Goal: Information Seeking & Learning: Learn about a topic

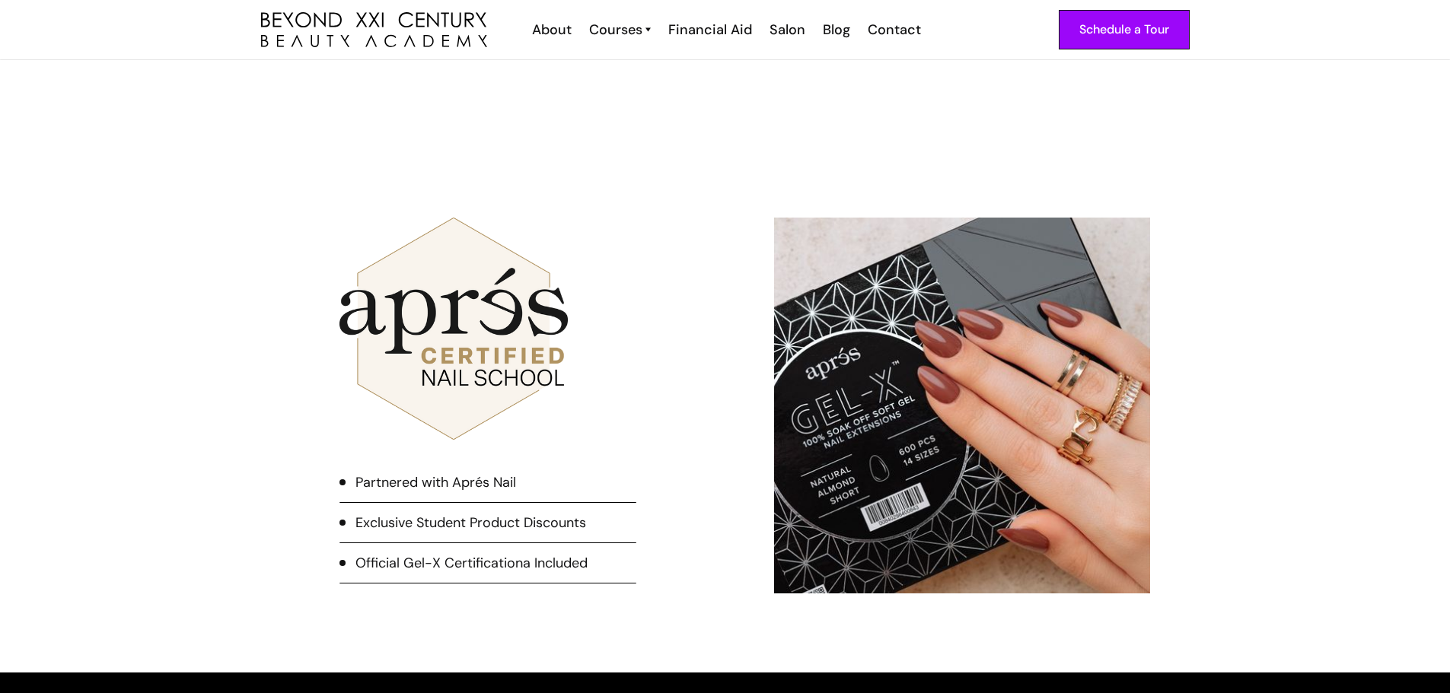
scroll to position [3044, 0]
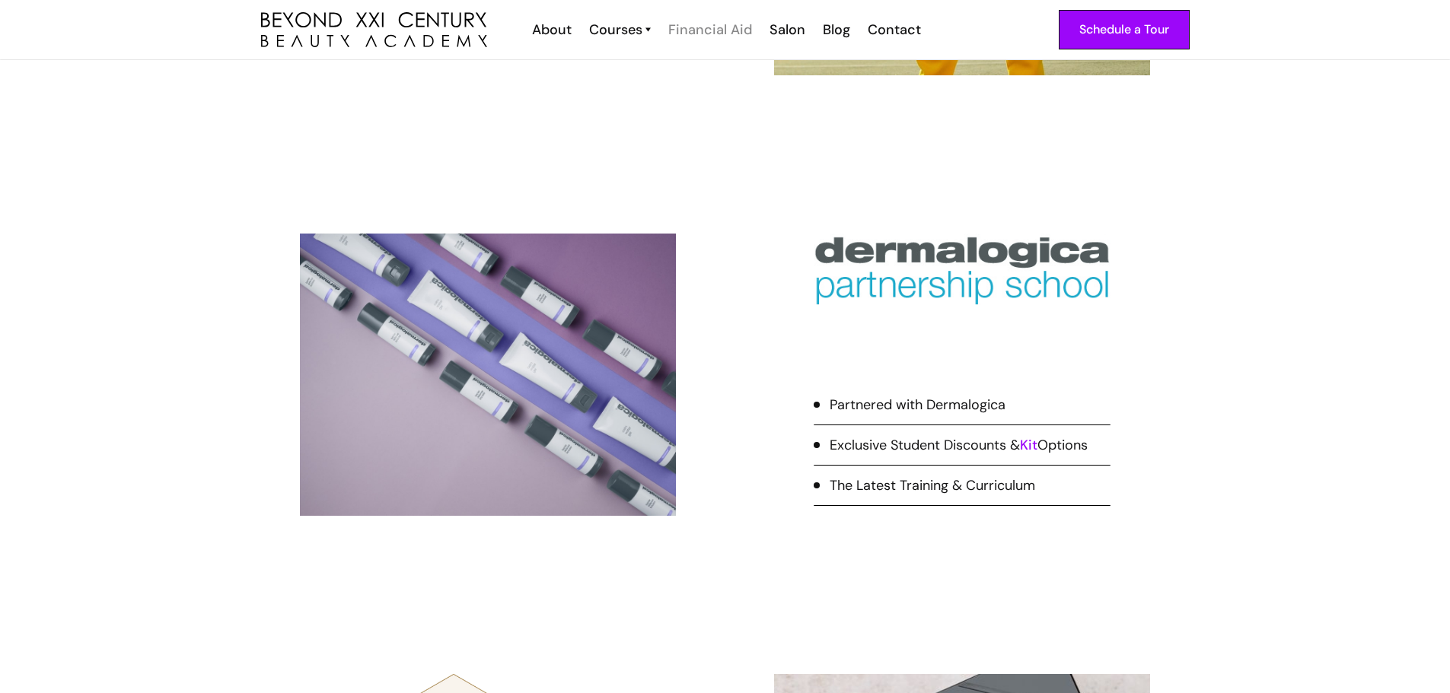
click at [685, 32] on div "Financial Aid" at bounding box center [710, 30] width 84 height 20
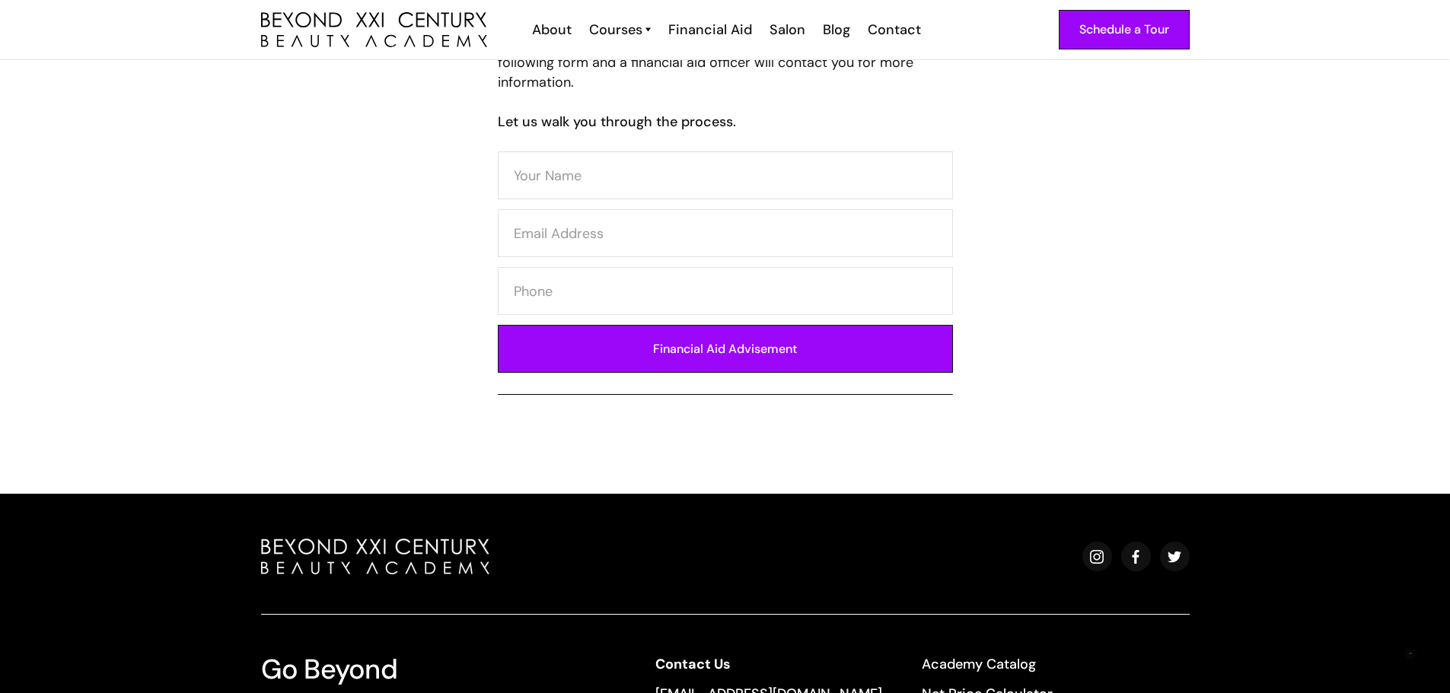
scroll to position [380, 0]
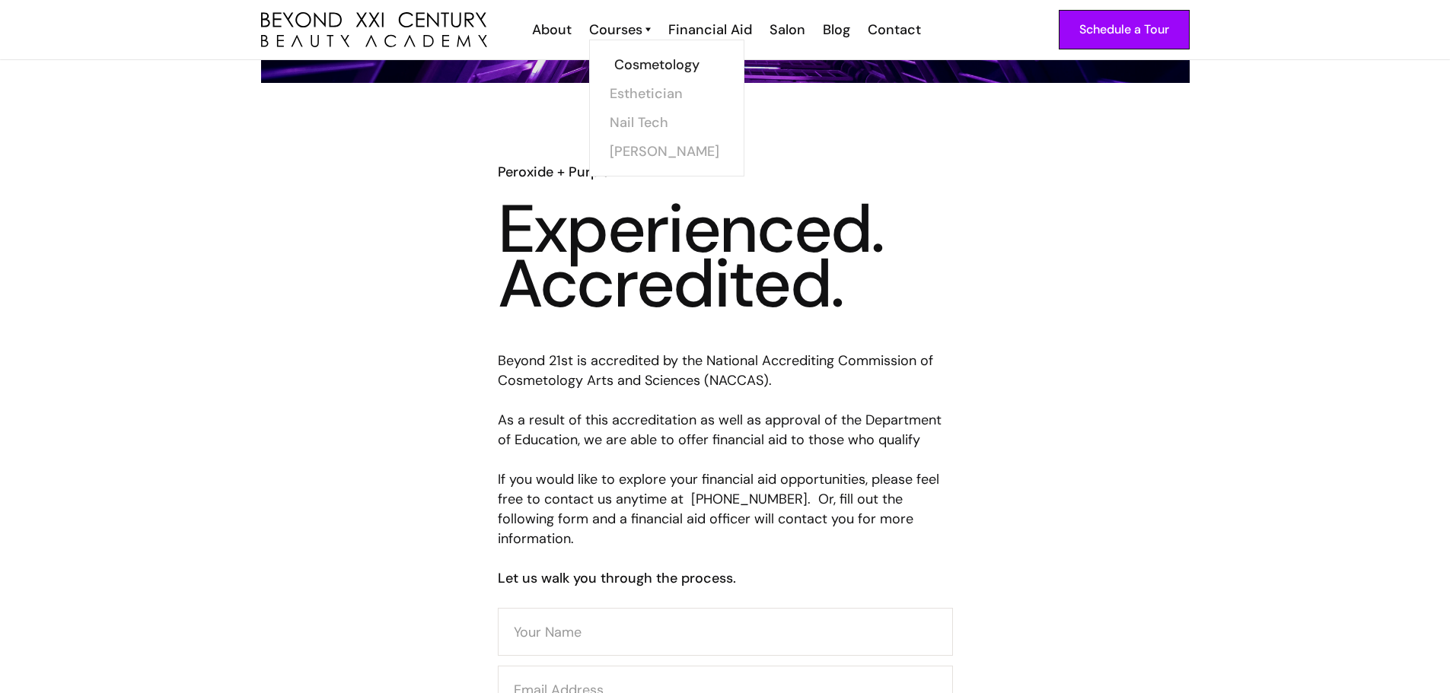
click at [636, 62] on link "Cosmetology" at bounding box center [671, 64] width 114 height 29
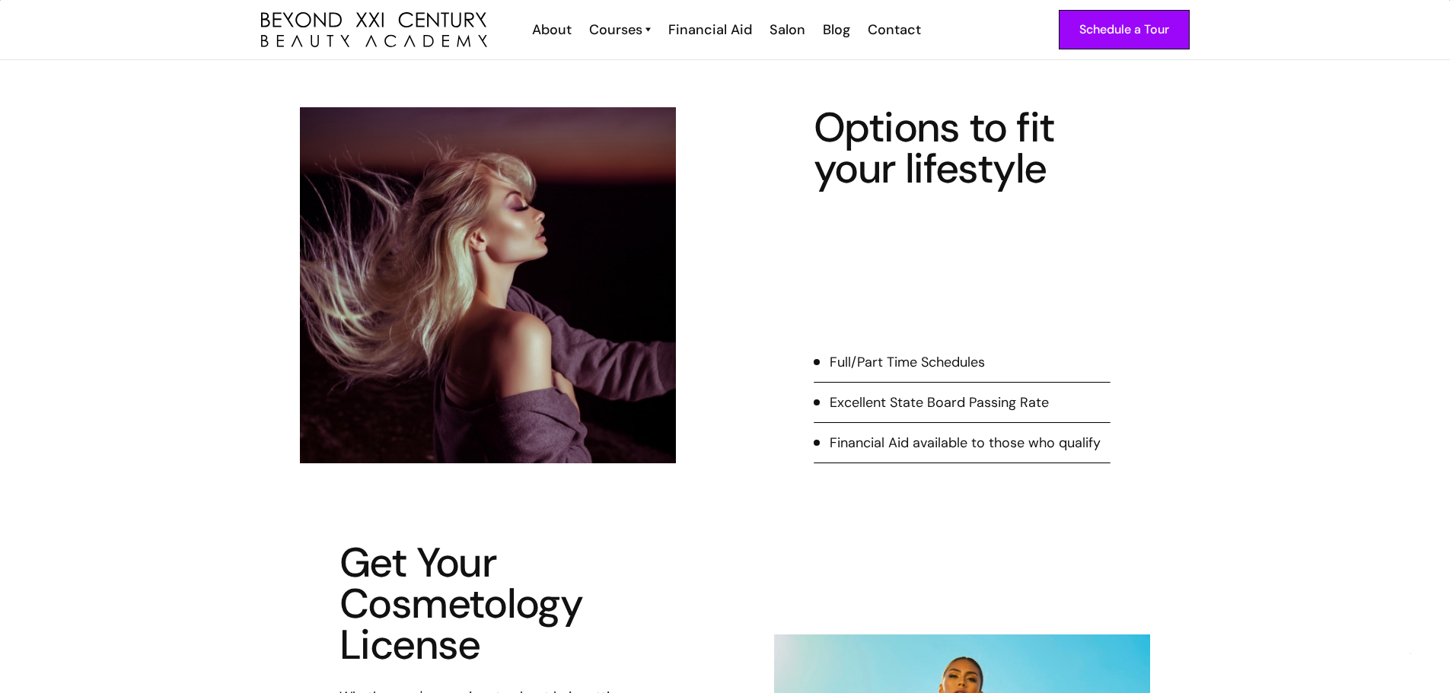
scroll to position [380, 0]
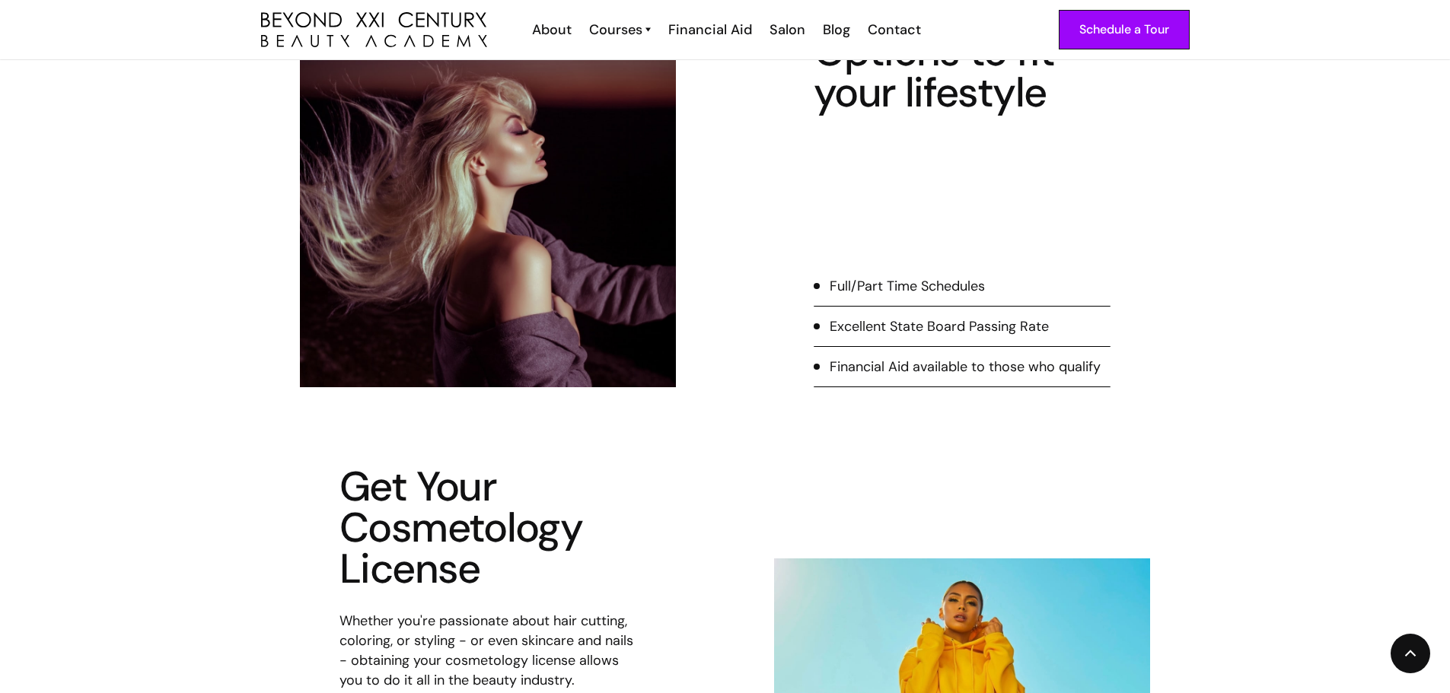
click at [877, 298] on li "Full/Part Time Schedules" at bounding box center [962, 291] width 297 height 30
click at [845, 291] on div "Full/Part Time Schedules" at bounding box center [906, 286] width 155 height 20
click at [825, 288] on li "Full/Part Time Schedules" at bounding box center [962, 291] width 297 height 30
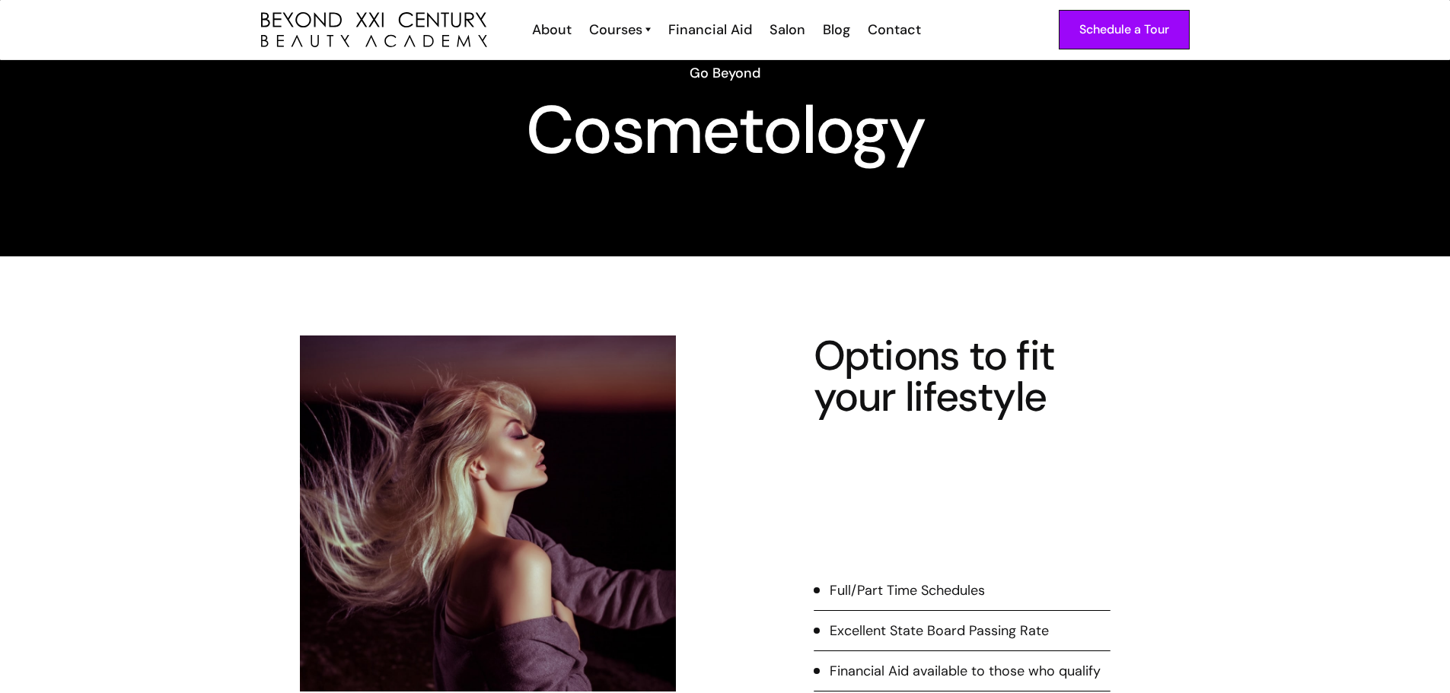
scroll to position [0, 0]
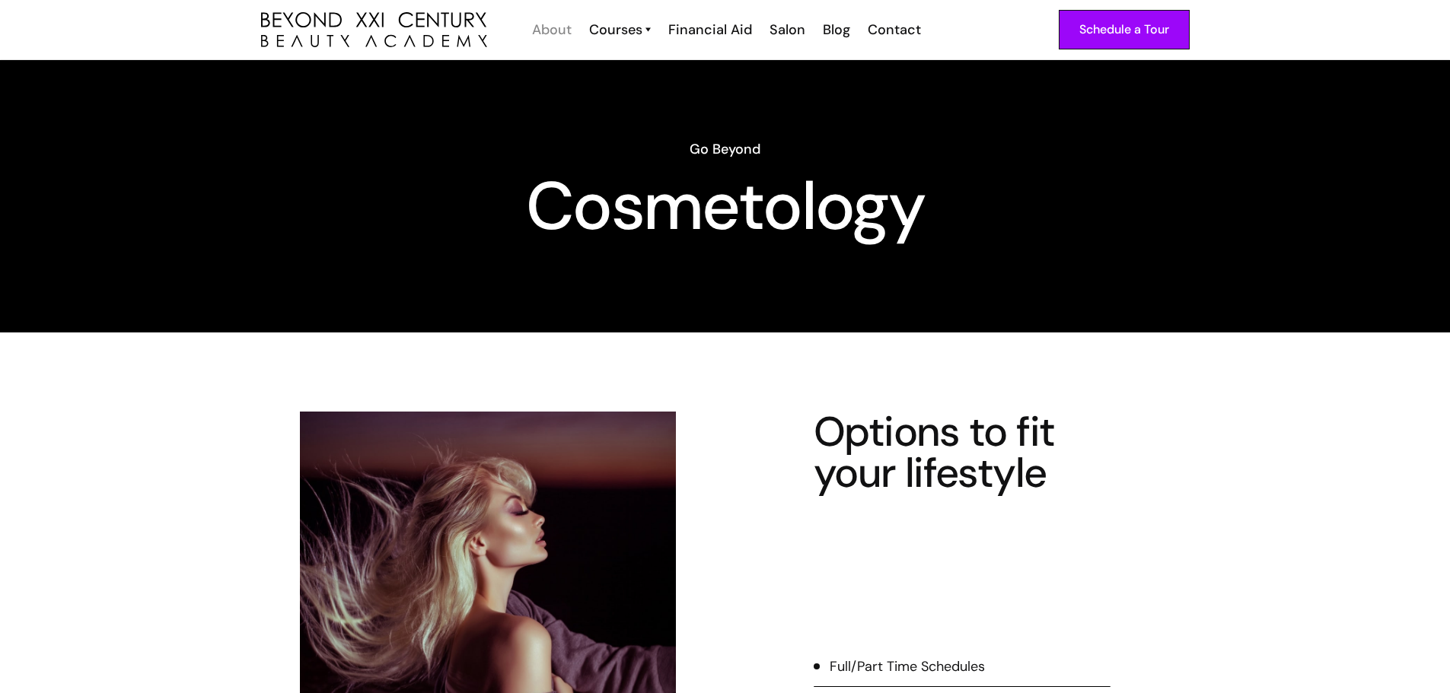
click at [555, 31] on div "About" at bounding box center [552, 30] width 40 height 20
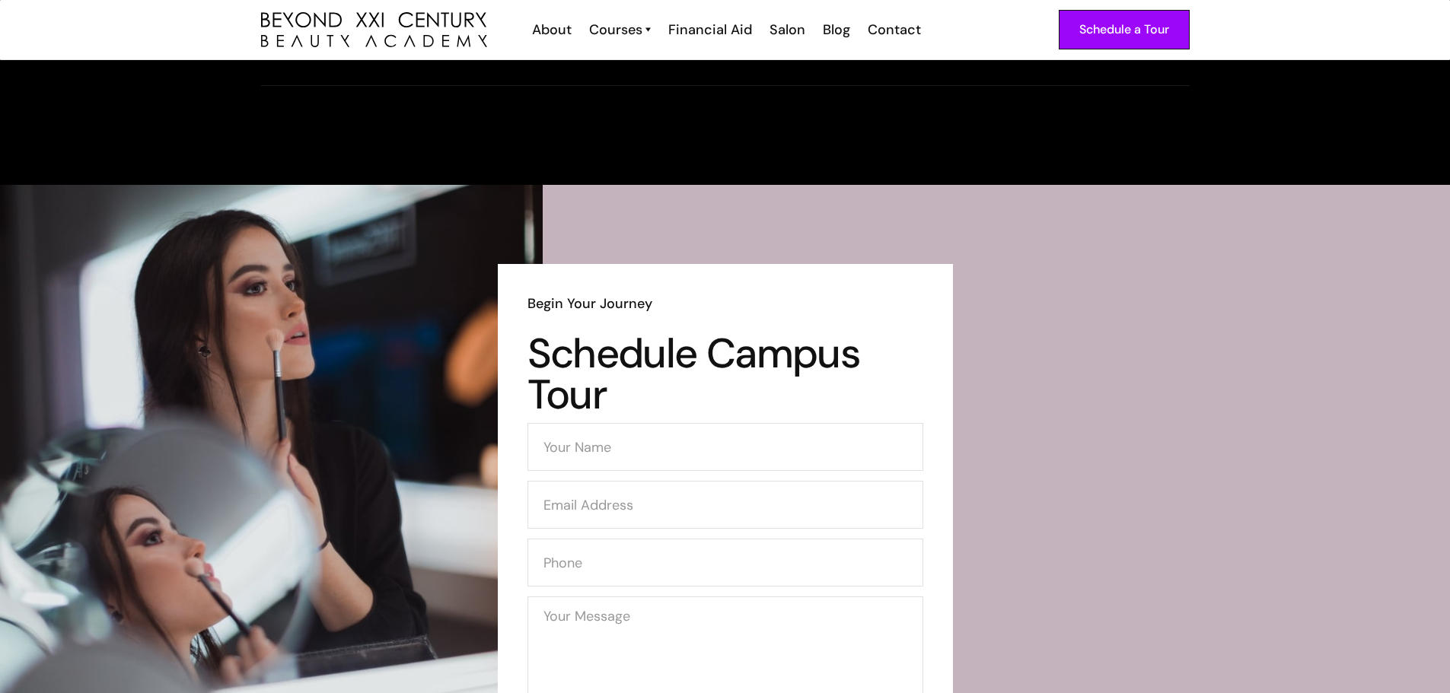
scroll to position [1750, 0]
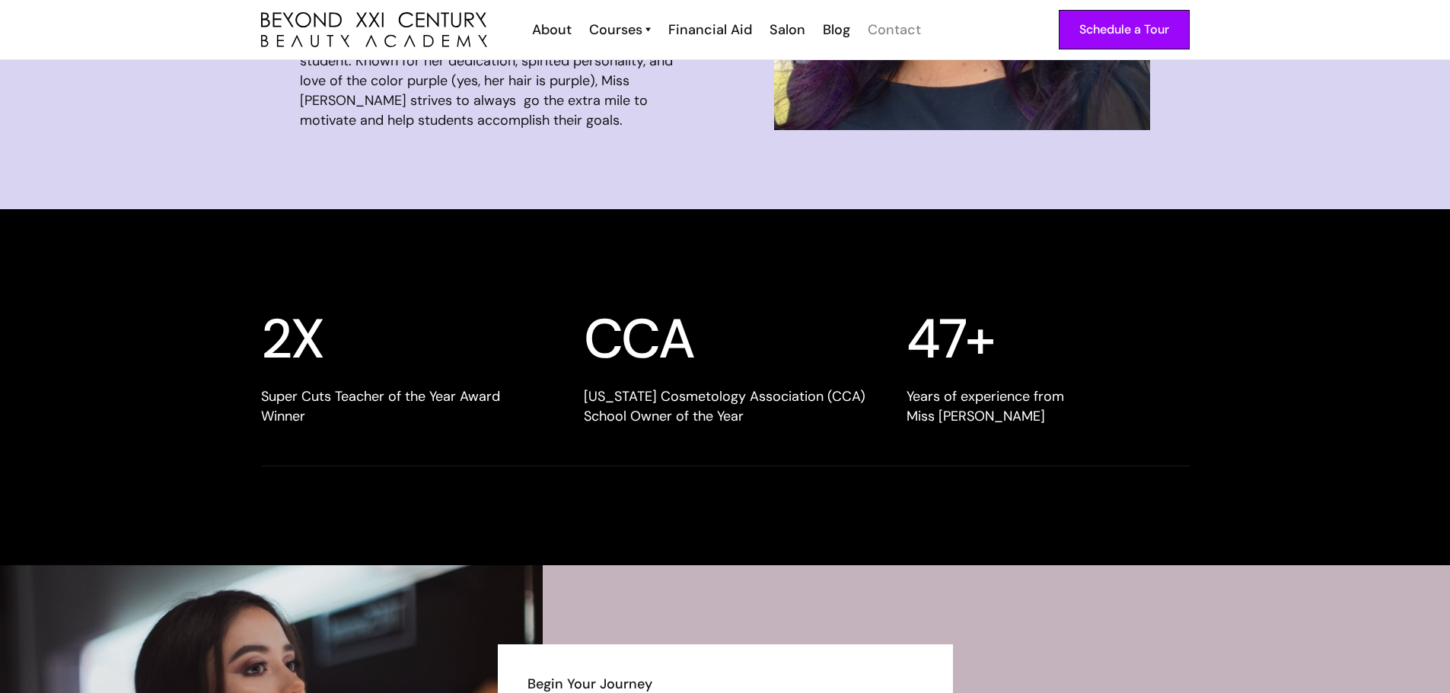
click at [887, 29] on div "Contact" at bounding box center [894, 30] width 53 height 20
